Goal: Obtain resource: Download file/media

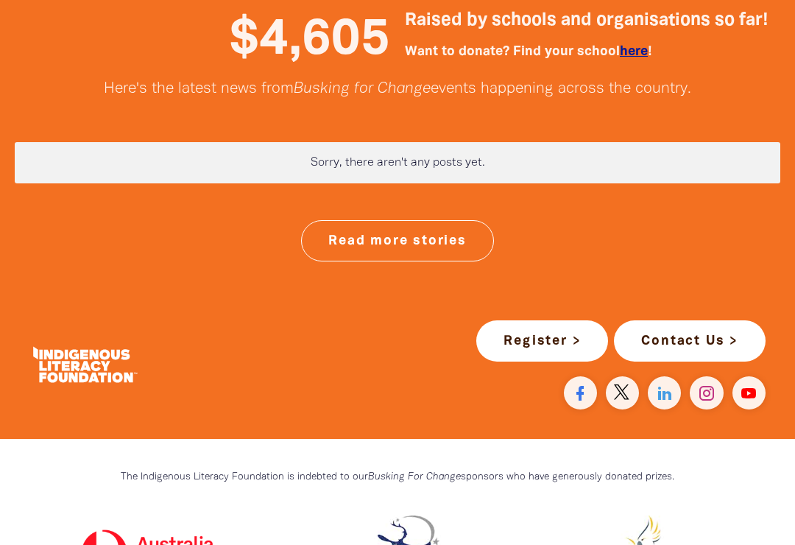
scroll to position [3932, 0]
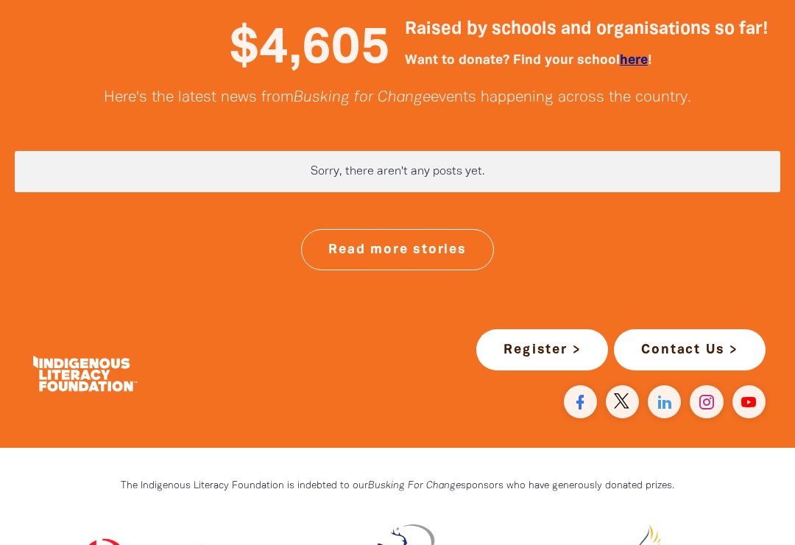
scroll to position [3948, 0]
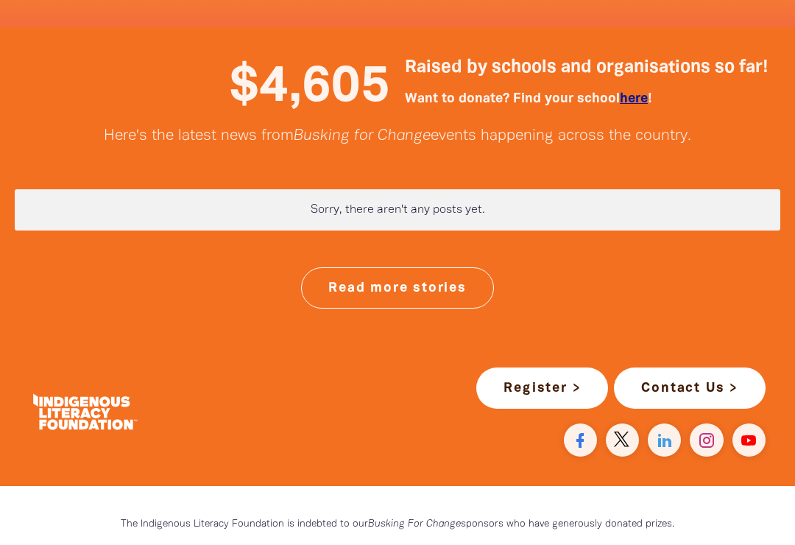
scroll to position [3901, 0]
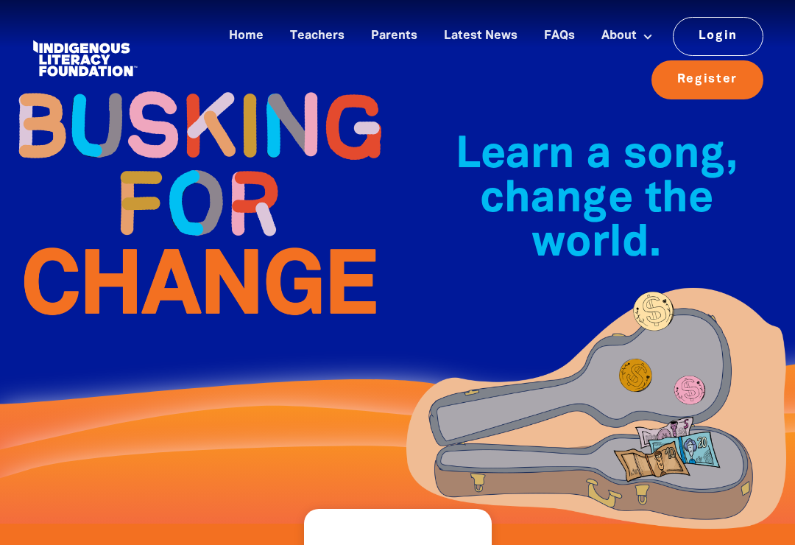
click at [543, 35] on link "FAQs" at bounding box center [559, 36] width 49 height 24
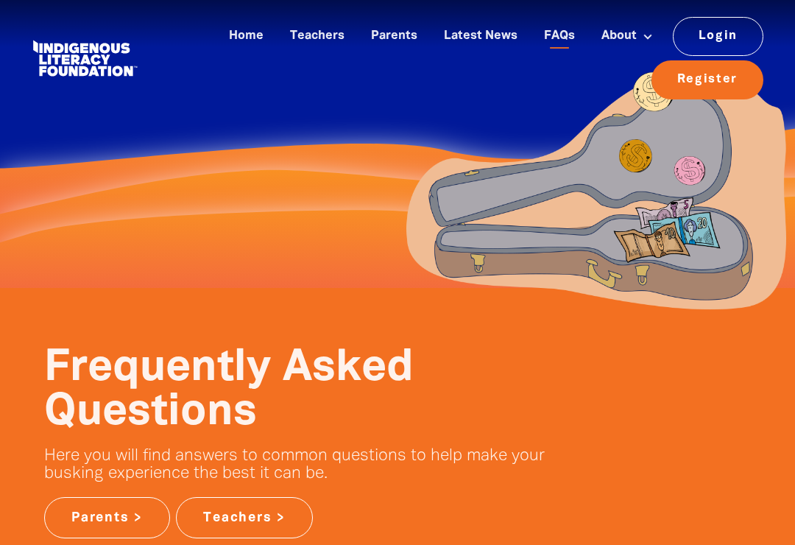
click at [607, 1] on div "Home Teachers Parents Latest News FAQs About About Busking For Change Indigenou…" at bounding box center [398, 58] width 766 height 116
click at [593, 38] on link "About" at bounding box center [627, 36] width 69 height 24
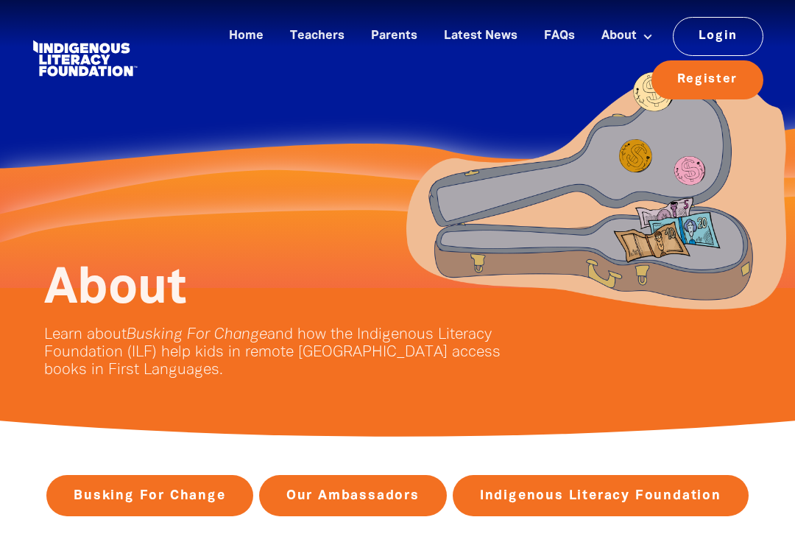
click at [602, 31] on link "About" at bounding box center [627, 36] width 69 height 24
click at [615, 38] on link "About" at bounding box center [627, 36] width 69 height 24
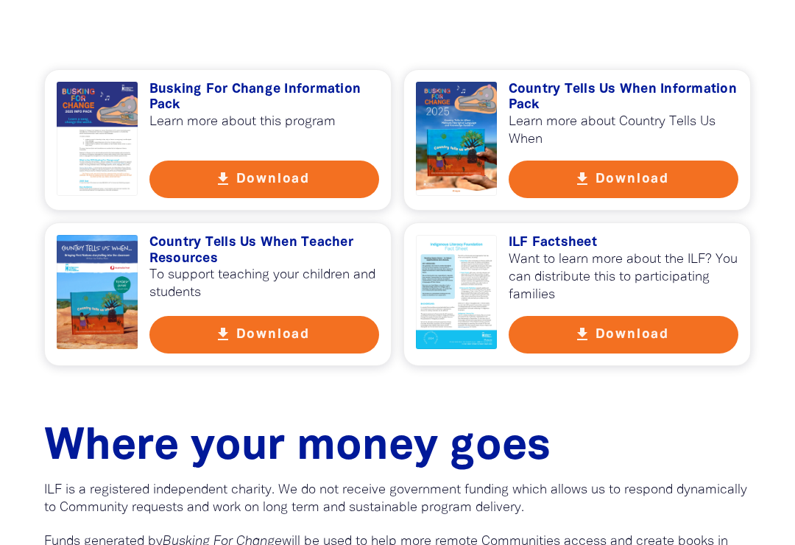
scroll to position [519, 0]
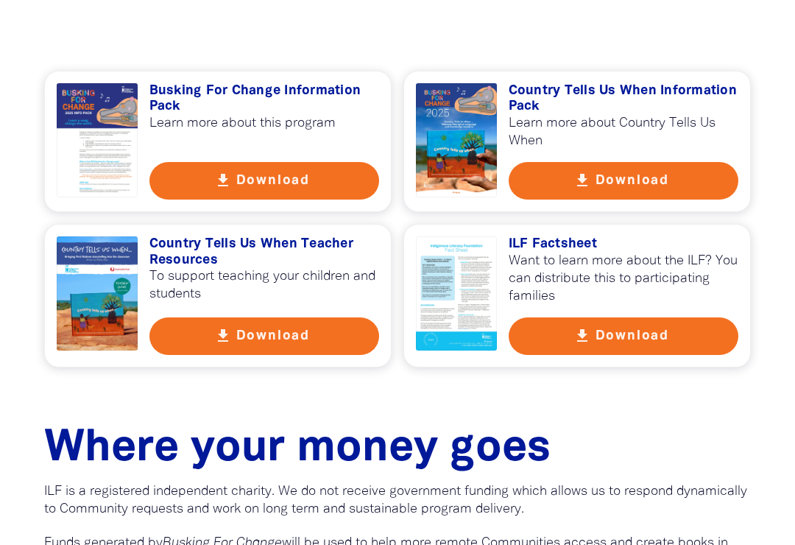
click at [160, 195] on button "get_app Download" at bounding box center [264, 181] width 230 height 38
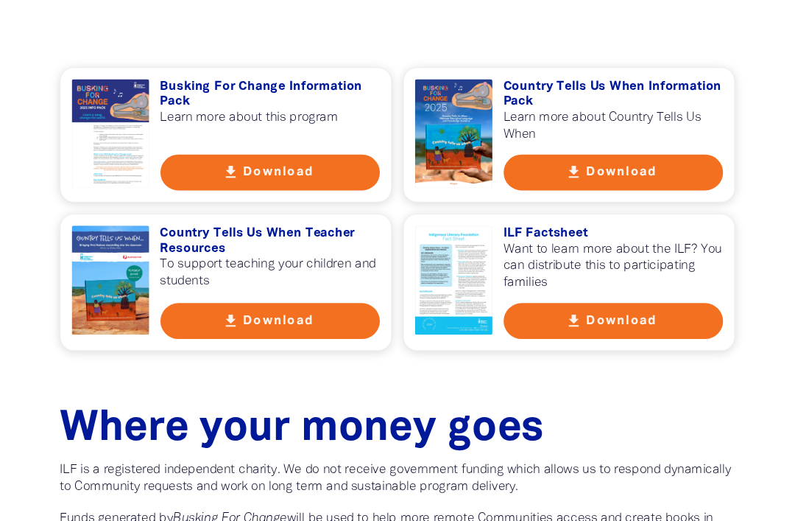
scroll to position [518, 0]
